Goal: Navigation & Orientation: Find specific page/section

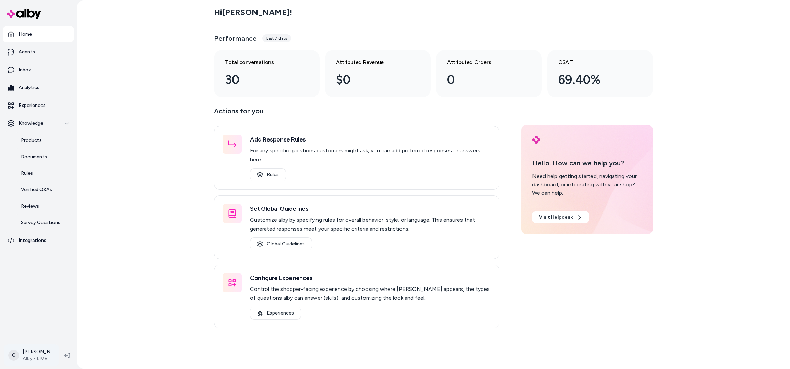
click at [23, 356] on html "Home Agents Inbox Analytics Experiences Knowledge Products Documents Rules Veri…" at bounding box center [395, 184] width 790 height 369
click at [63, 255] on div "Shortcuts ⌘K" at bounding box center [60, 257] width 106 height 16
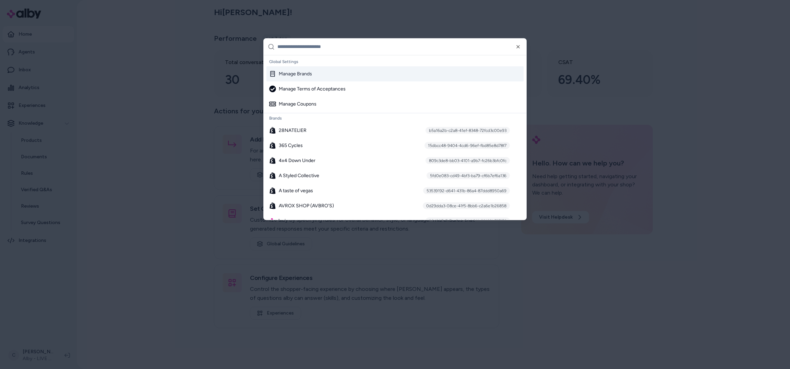
type input "*"
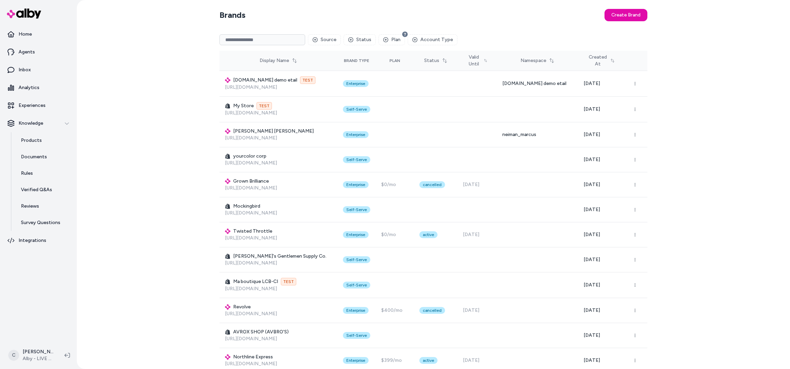
click at [239, 38] on input at bounding box center [262, 39] width 86 height 11
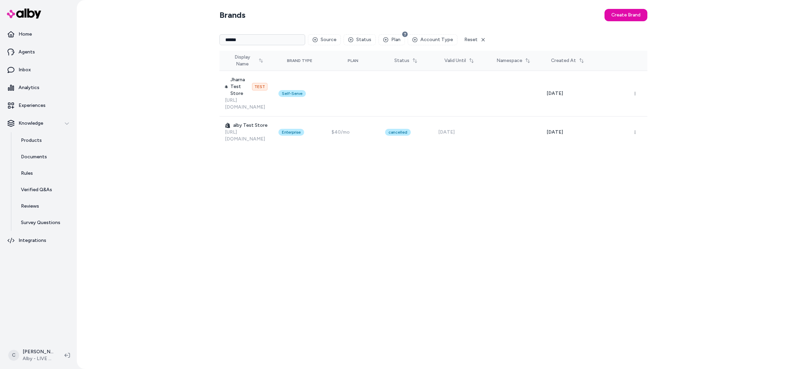
drag, startPoint x: 267, startPoint y: 38, endPoint x: 192, endPoint y: 38, distance: 75.1
click at [192, 38] on div "Brands Create Brand ****** Source Status Plan Account Type Reset Display Name B…" at bounding box center [433, 184] width 713 height 369
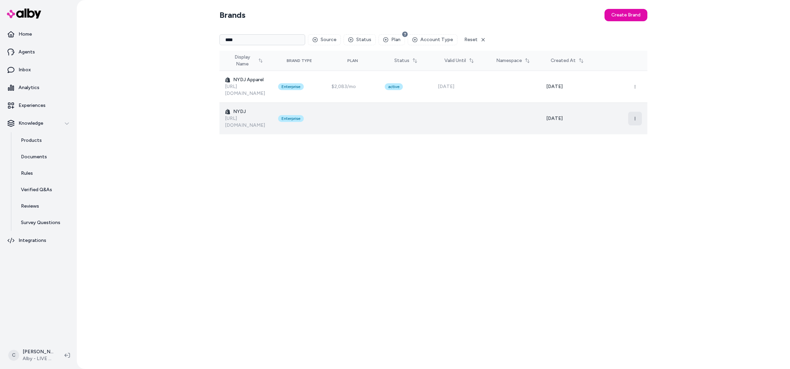
type input "****"
click at [635, 112] on button "button" at bounding box center [635, 119] width 14 height 14
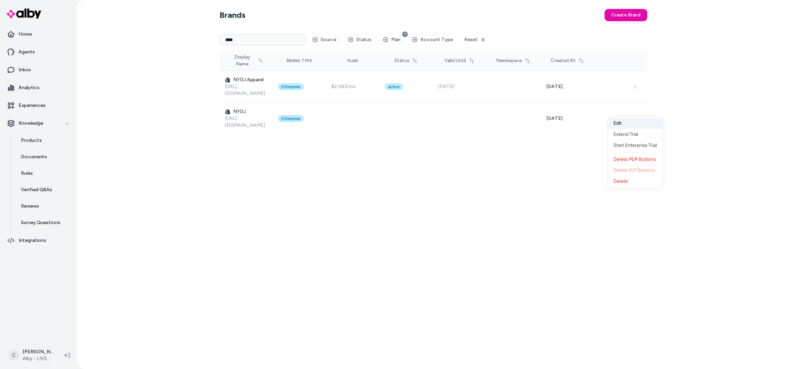
click at [629, 121] on button "Edit" at bounding box center [635, 123] width 54 height 11
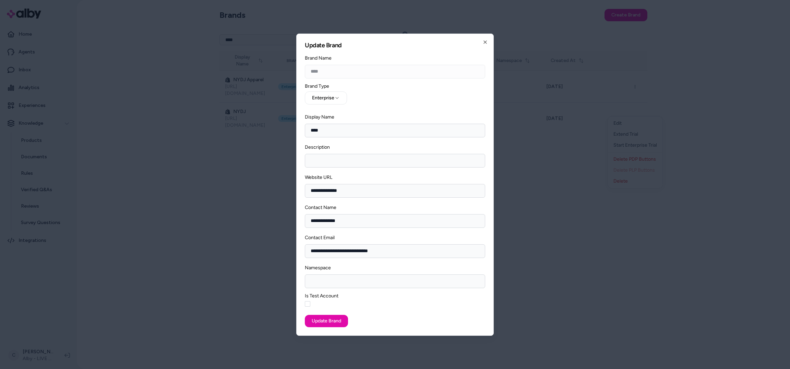
click at [482, 46] on h2 "Update Brand" at bounding box center [395, 45] width 180 height 6
click at [484, 42] on icon "button" at bounding box center [484, 41] width 5 height 5
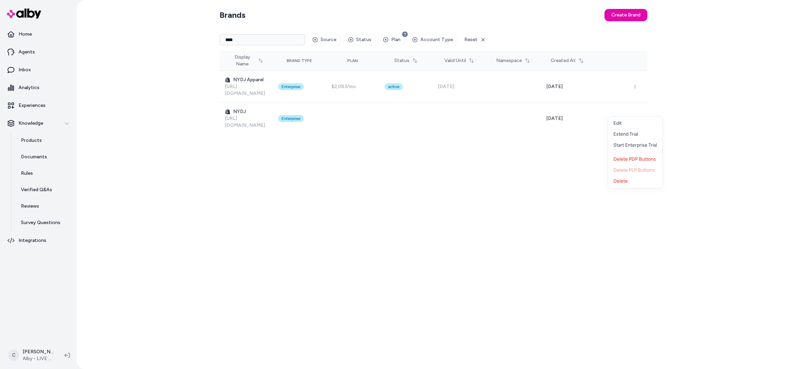
click at [418, 142] on div "Brands Create Brand **** Source Status Plan Account Type Reset Display Name Bra…" at bounding box center [433, 184] width 439 height 369
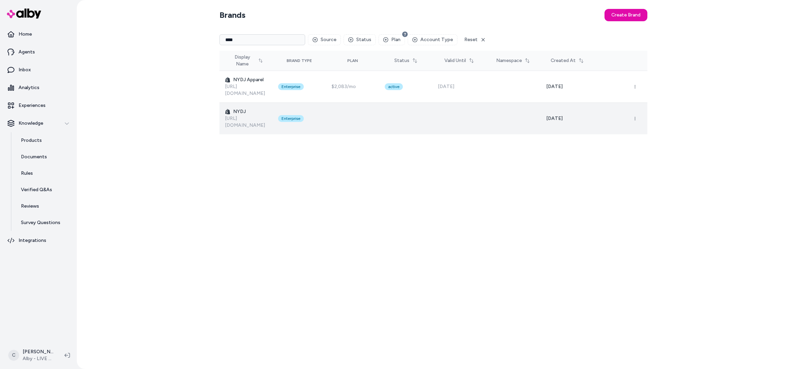
click at [244, 115] on p "[URL][DOMAIN_NAME]" at bounding box center [246, 122] width 42 height 14
click at [248, 115] on link "[URL][DOMAIN_NAME]" at bounding box center [245, 121] width 40 height 13
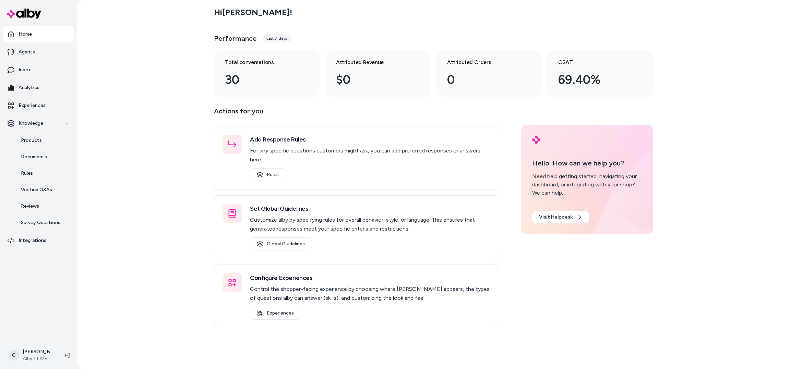
click at [23, 356] on html "Home Agents Inbox Analytics Experiences Knowledge Products Documents Rules Veri…" at bounding box center [395, 184] width 790 height 369
click at [35, 256] on span "Shortcuts" at bounding box center [36, 257] width 22 height 7
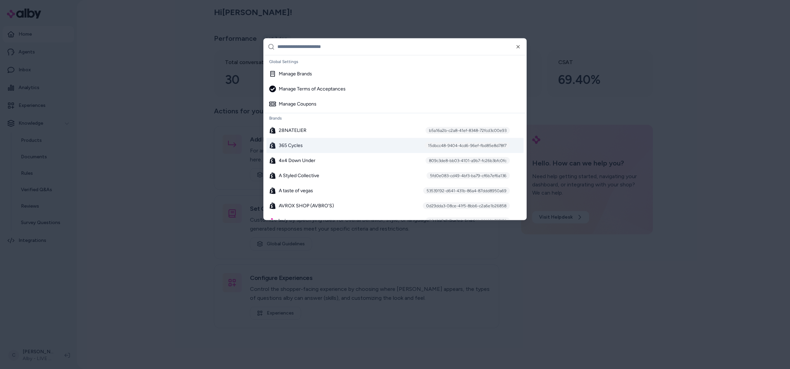
click at [305, 148] on div "365 Cycles 15dbcc48-9404-4cd6-96ef-fbd85e8d78f7" at bounding box center [394, 145] width 257 height 15
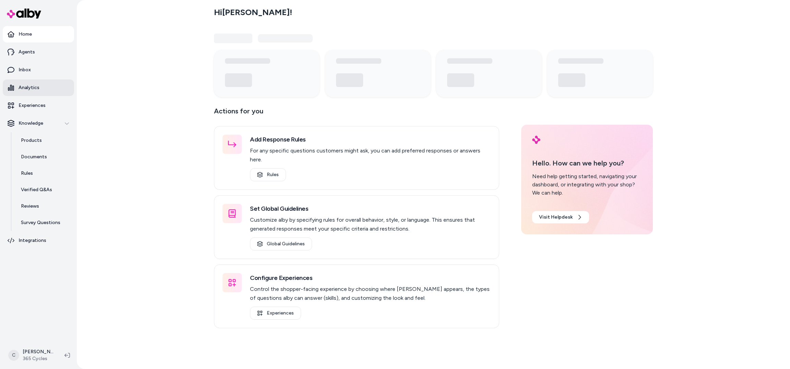
click at [32, 88] on p "Analytics" at bounding box center [29, 87] width 21 height 7
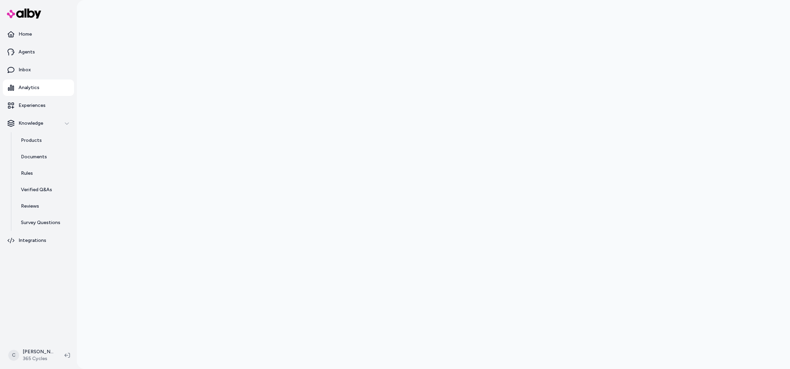
click at [189, 124] on div at bounding box center [433, 184] width 713 height 369
